Goal: Transaction & Acquisition: Download file/media

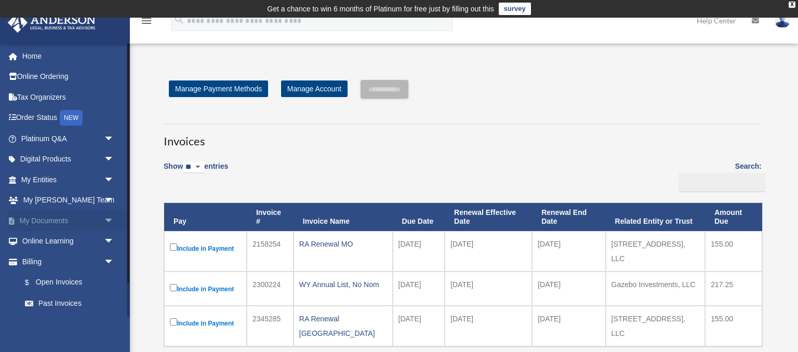
click at [110, 219] on span "arrow_drop_down" at bounding box center [114, 220] width 21 height 21
click at [37, 237] on link "Box" at bounding box center [72, 241] width 115 height 21
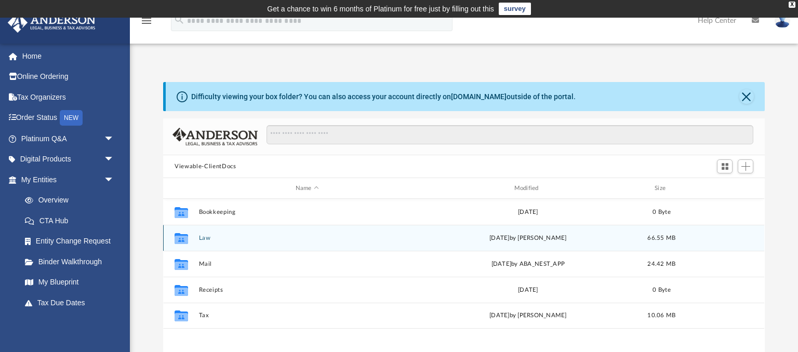
scroll to position [236, 600]
click at [209, 237] on button "Law" at bounding box center [307, 238] width 217 height 7
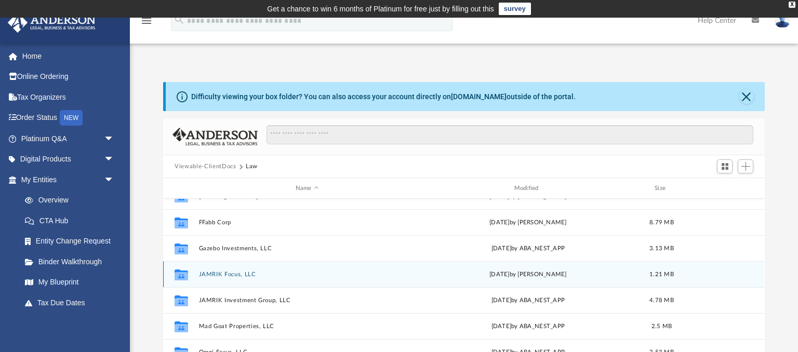
scroll to position [44, 0]
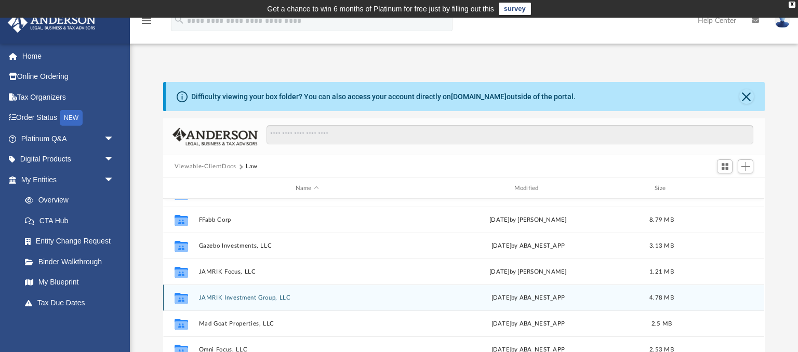
click at [248, 296] on button "JAMRIK Investment Group, LLC" at bounding box center [307, 297] width 217 height 7
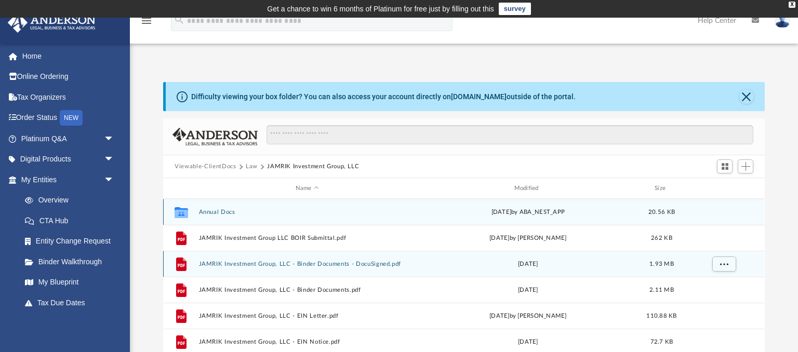
scroll to position [19, 0]
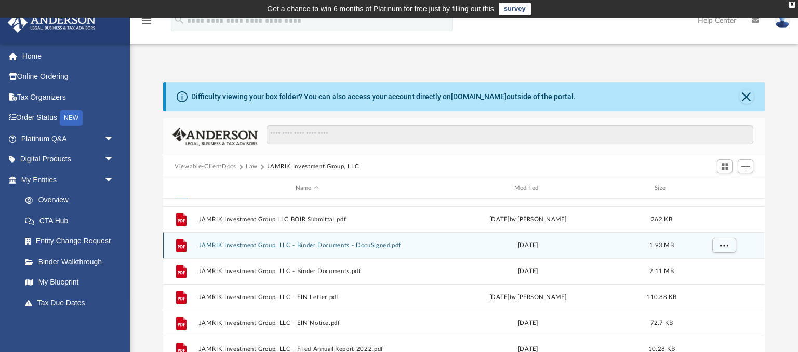
click at [352, 240] on div "File JAMRIK Investment Group, LLC - Binder Documents - DocuSigned.pdf [DATE] 1.…" at bounding box center [463, 245] width 601 height 26
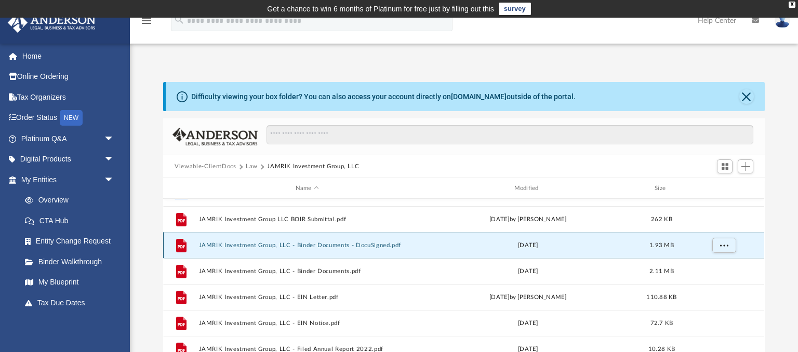
click at [345, 244] on button "JAMRIK Investment Group, LLC - Binder Documents - DocuSigned.pdf" at bounding box center [307, 245] width 217 height 7
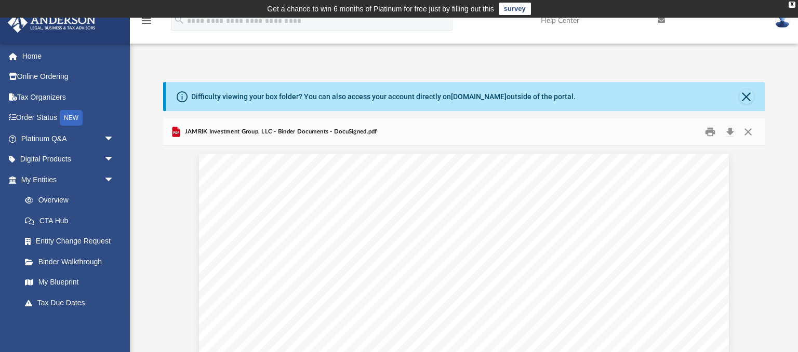
scroll to position [4905, 0]
click at [728, 132] on button "Download" at bounding box center [729, 132] width 19 height 16
